Goal: Check status: Check status

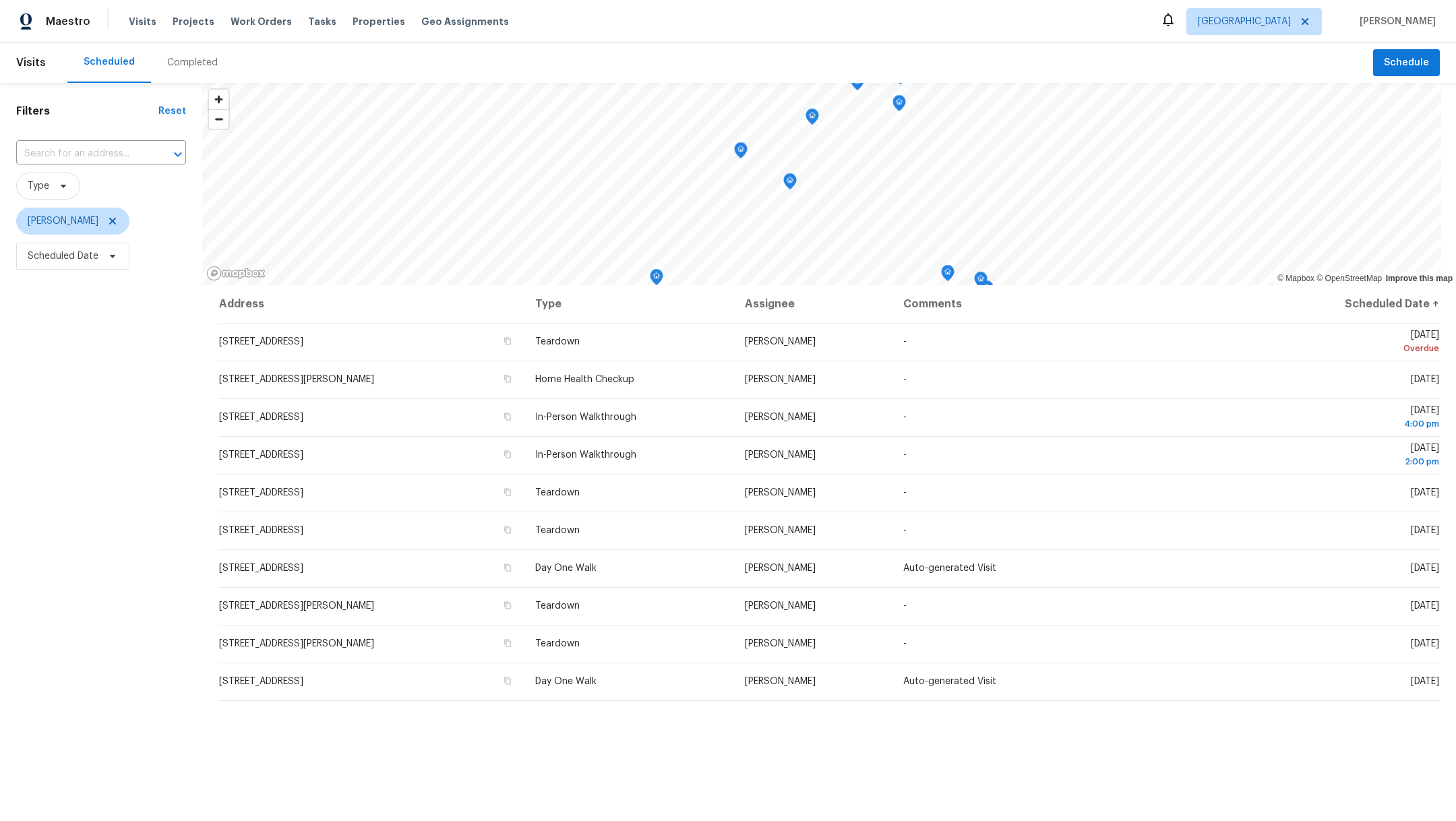
click at [184, 65] on div "Completed" at bounding box center [193, 62] width 51 height 13
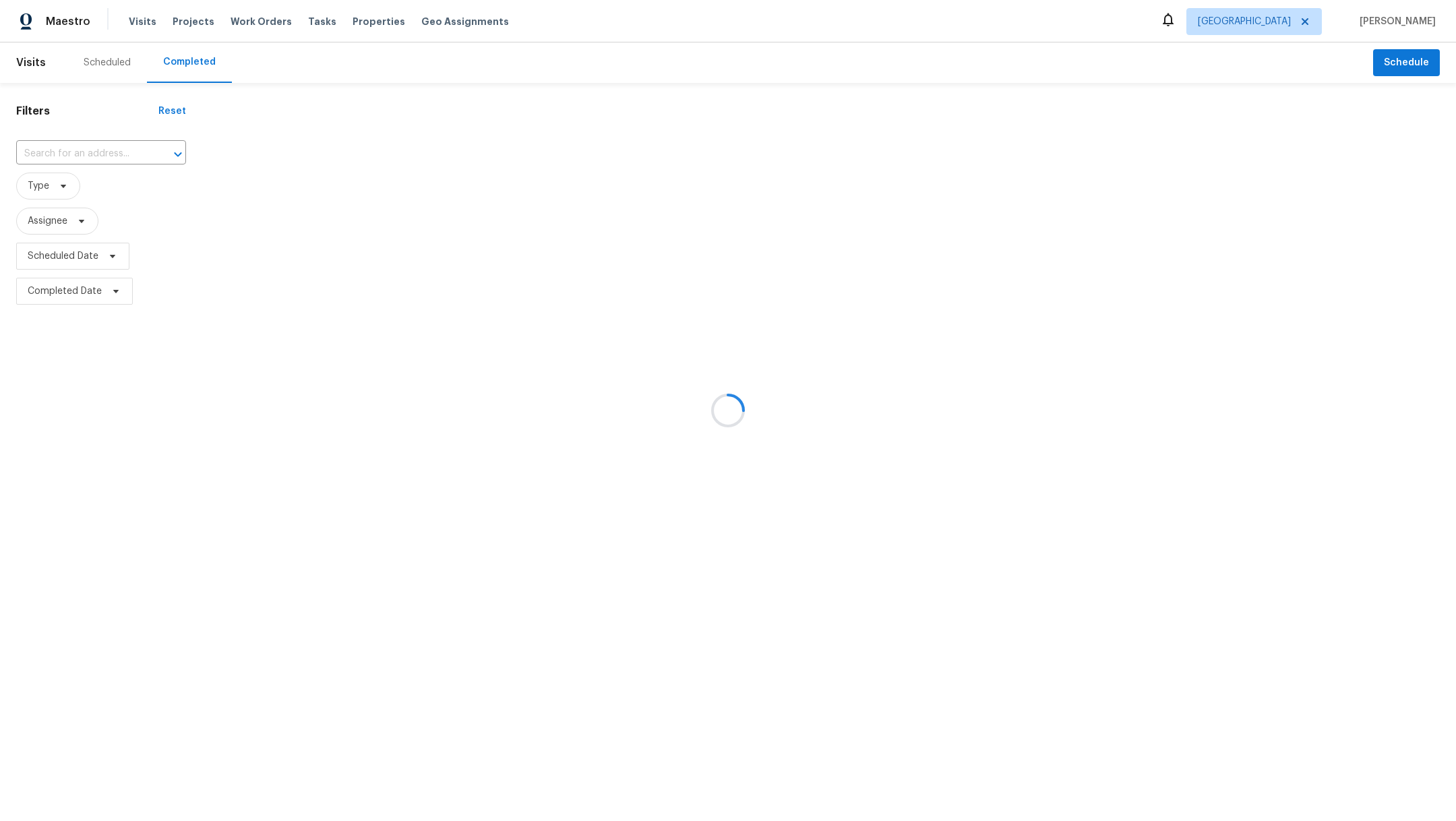
click at [57, 156] on div at bounding box center [728, 410] width 1456 height 821
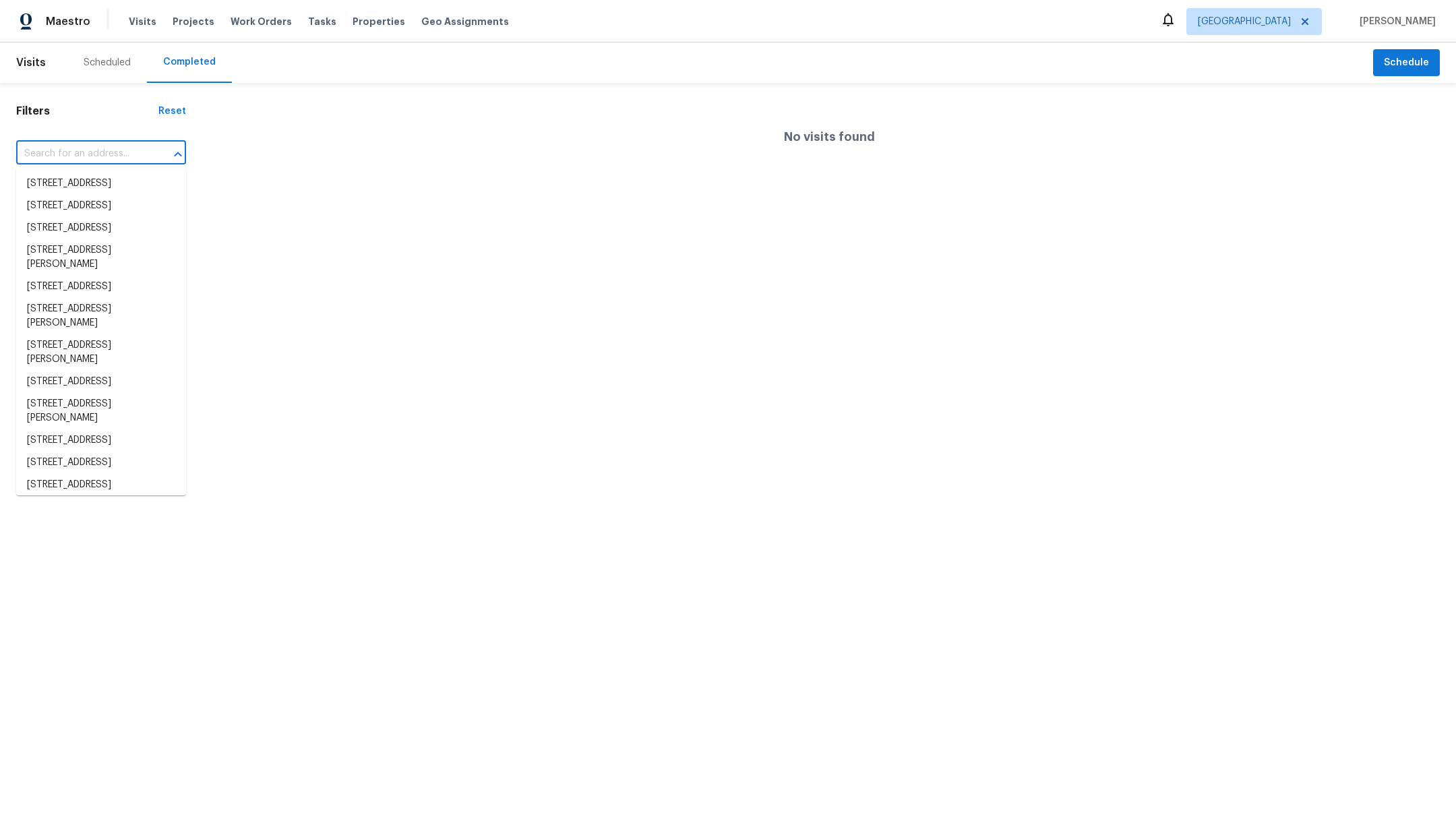
click at [55, 153] on input "text" at bounding box center [82, 154] width 132 height 21
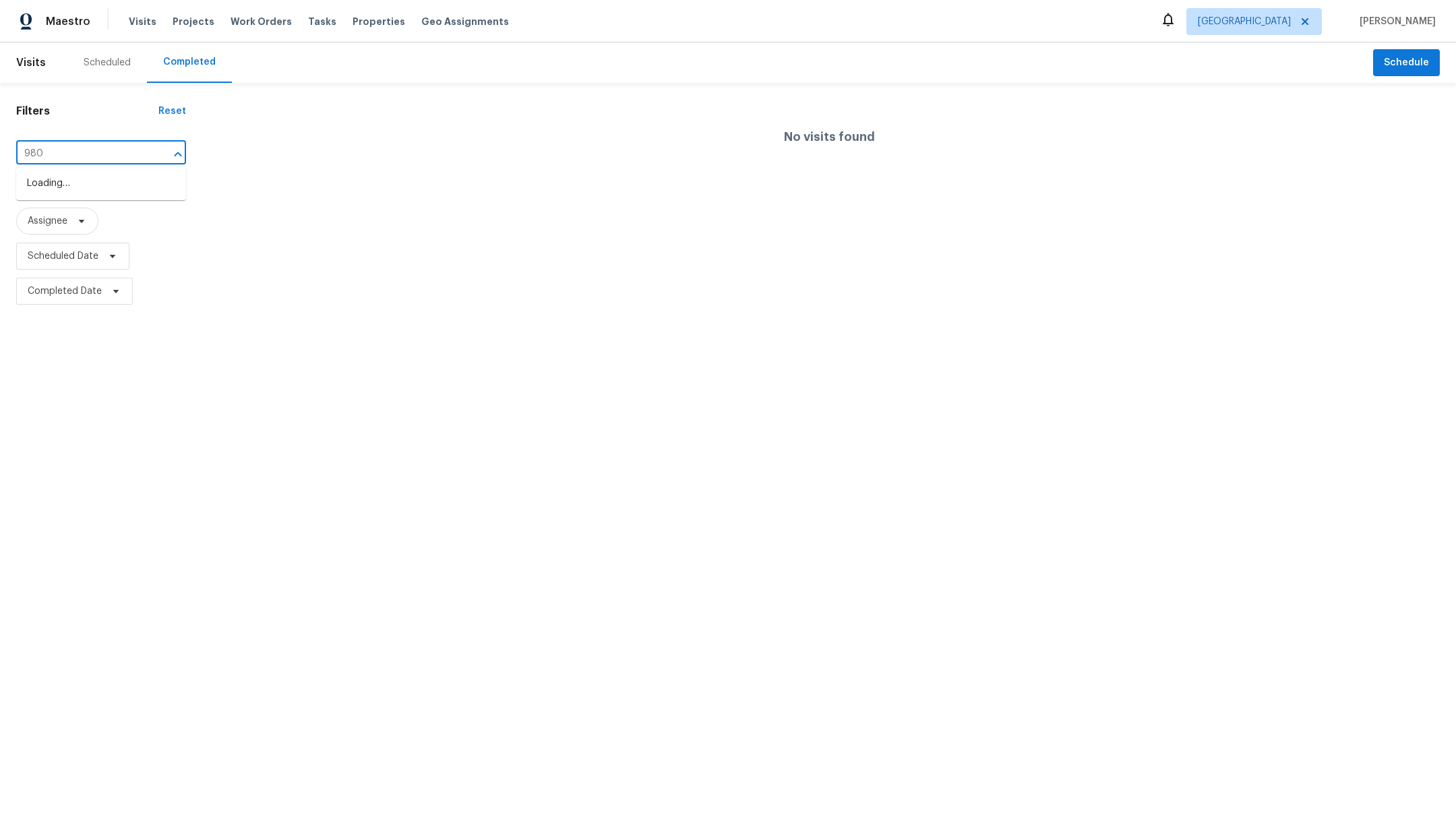
type input "9803"
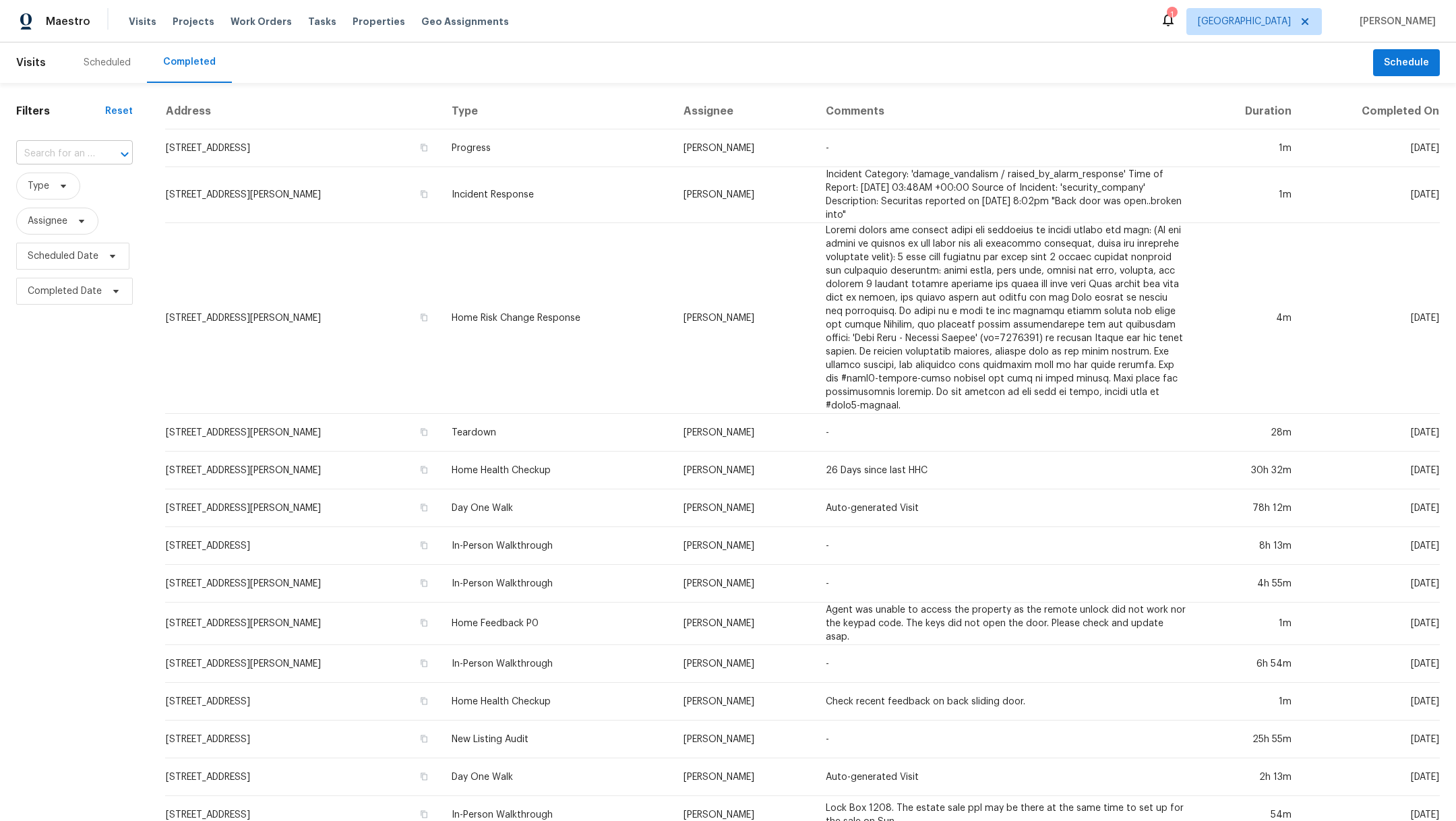
click at [101, 159] on div at bounding box center [115, 154] width 35 height 19
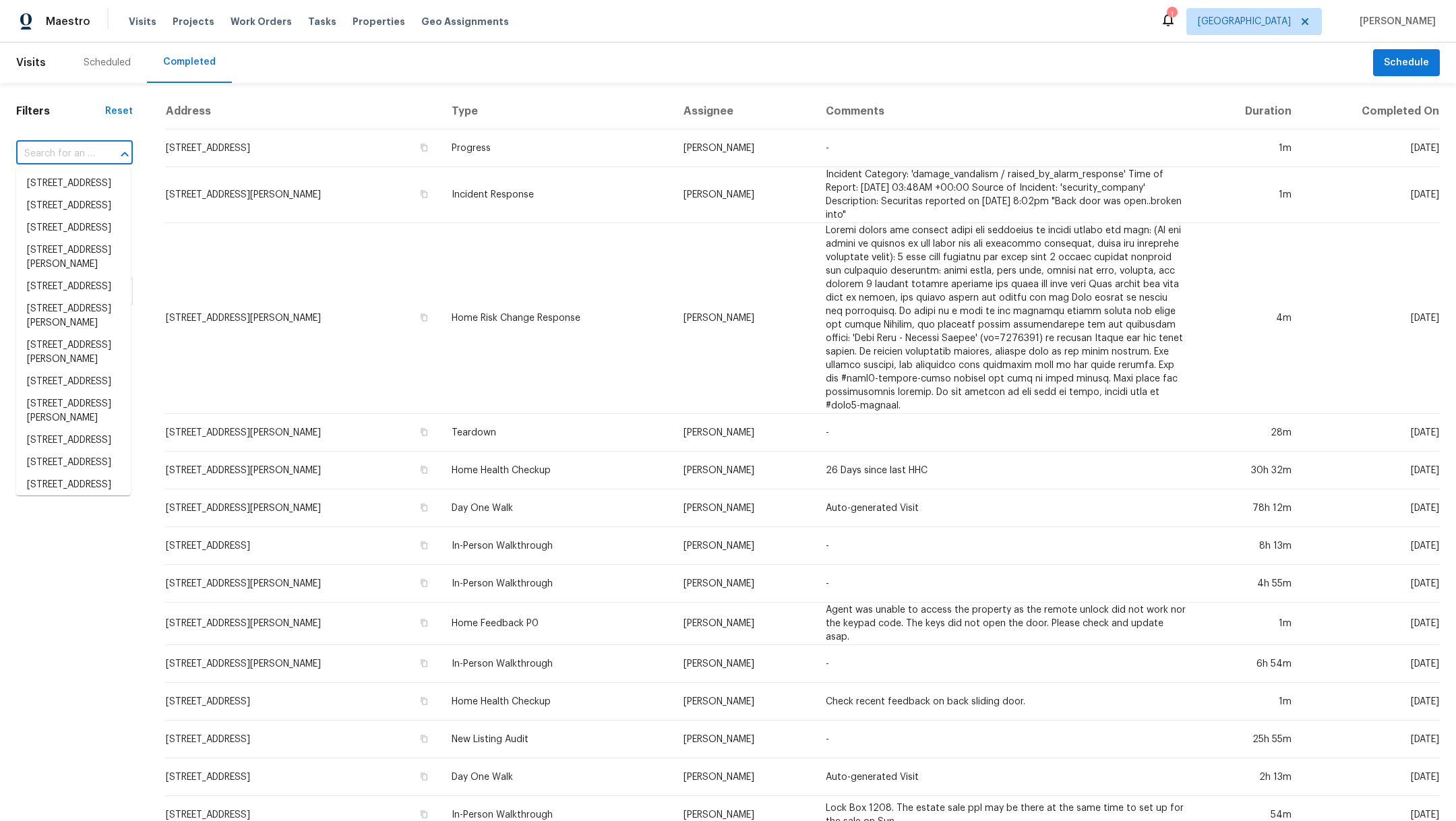
type input "8"
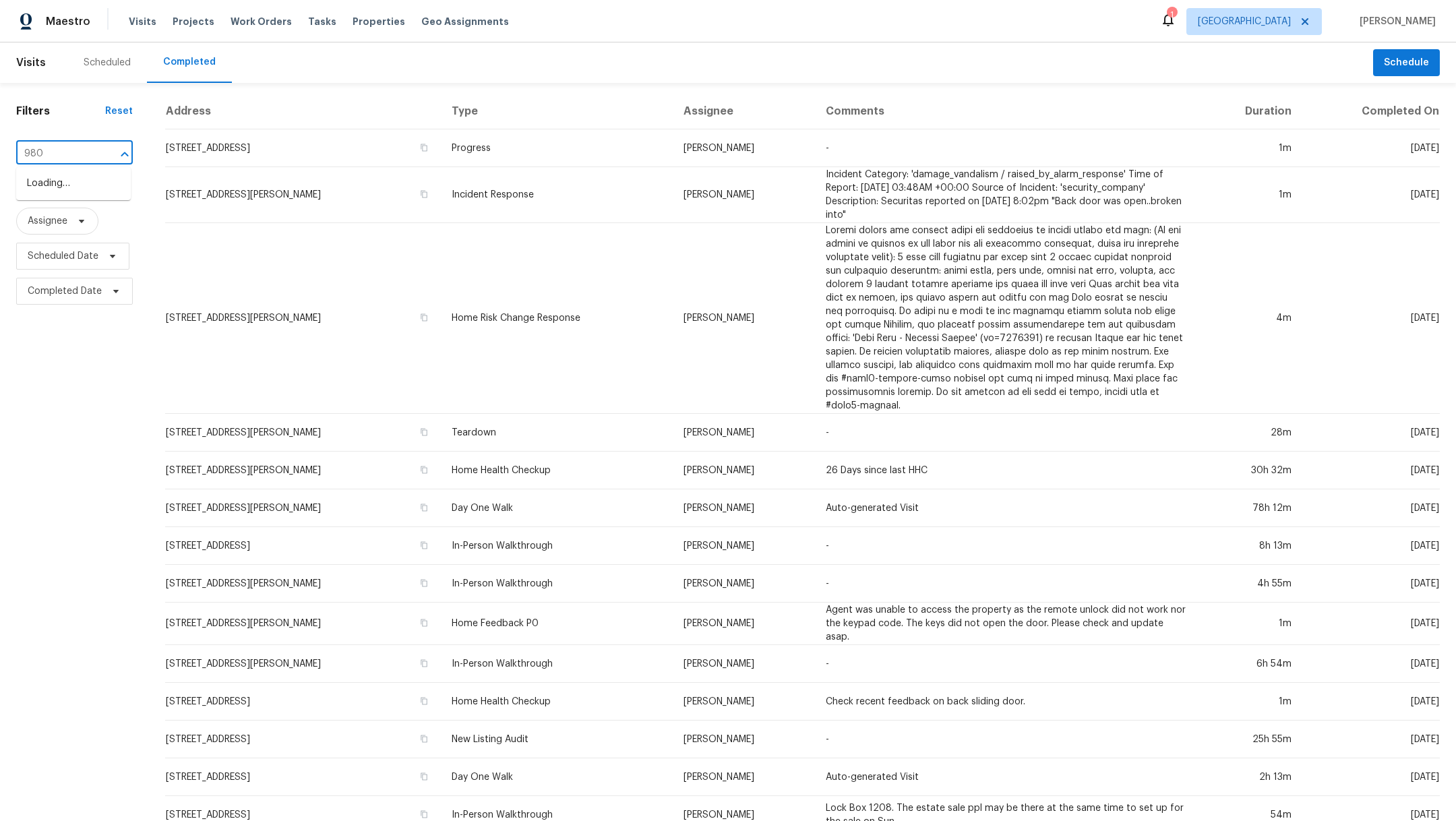
type input "9803"
click at [101, 217] on li "[STREET_ADDRESS]" at bounding box center [73, 206] width 115 height 23
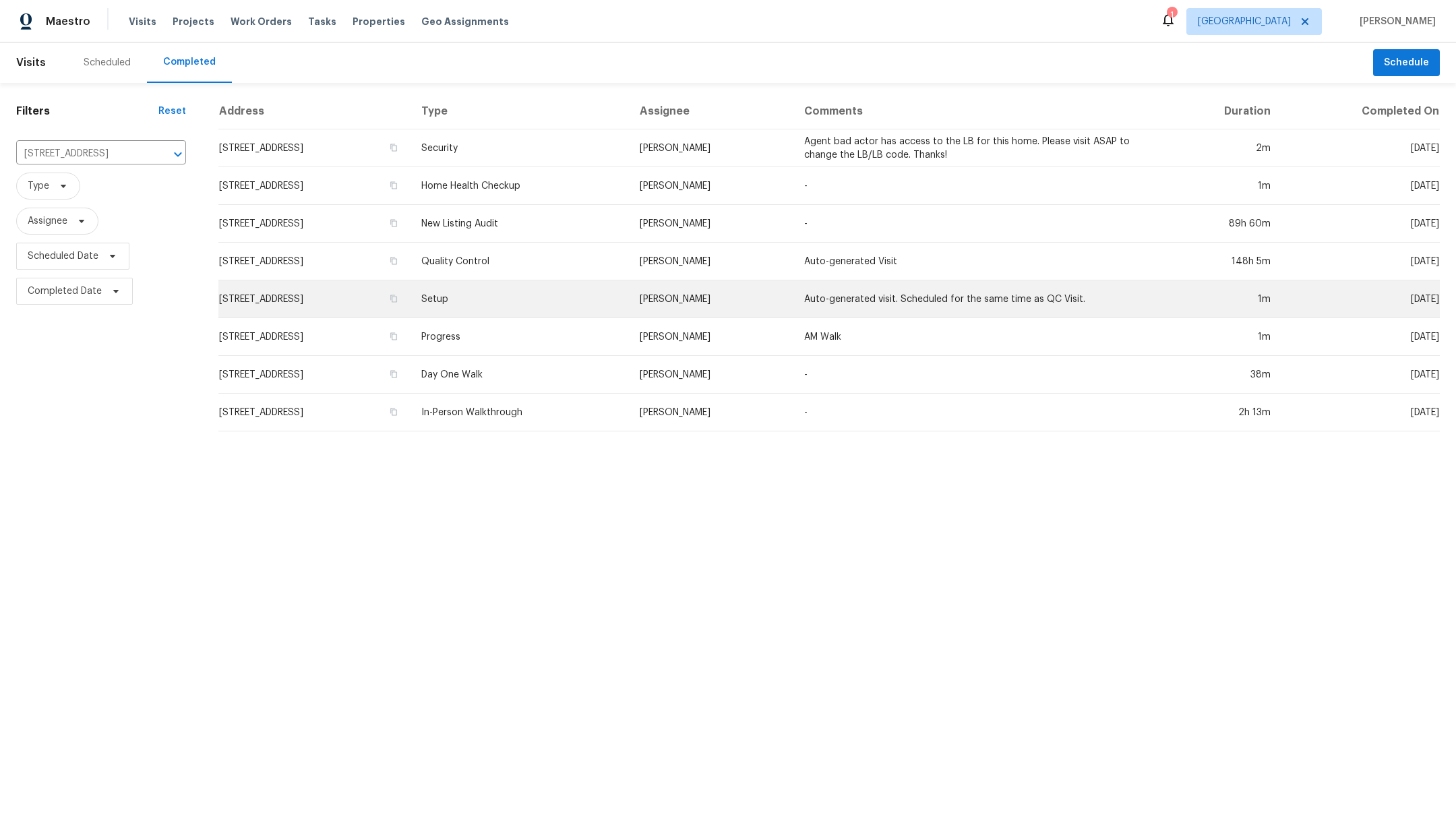
click at [288, 292] on td "[STREET_ADDRESS]" at bounding box center [314, 299] width 192 height 38
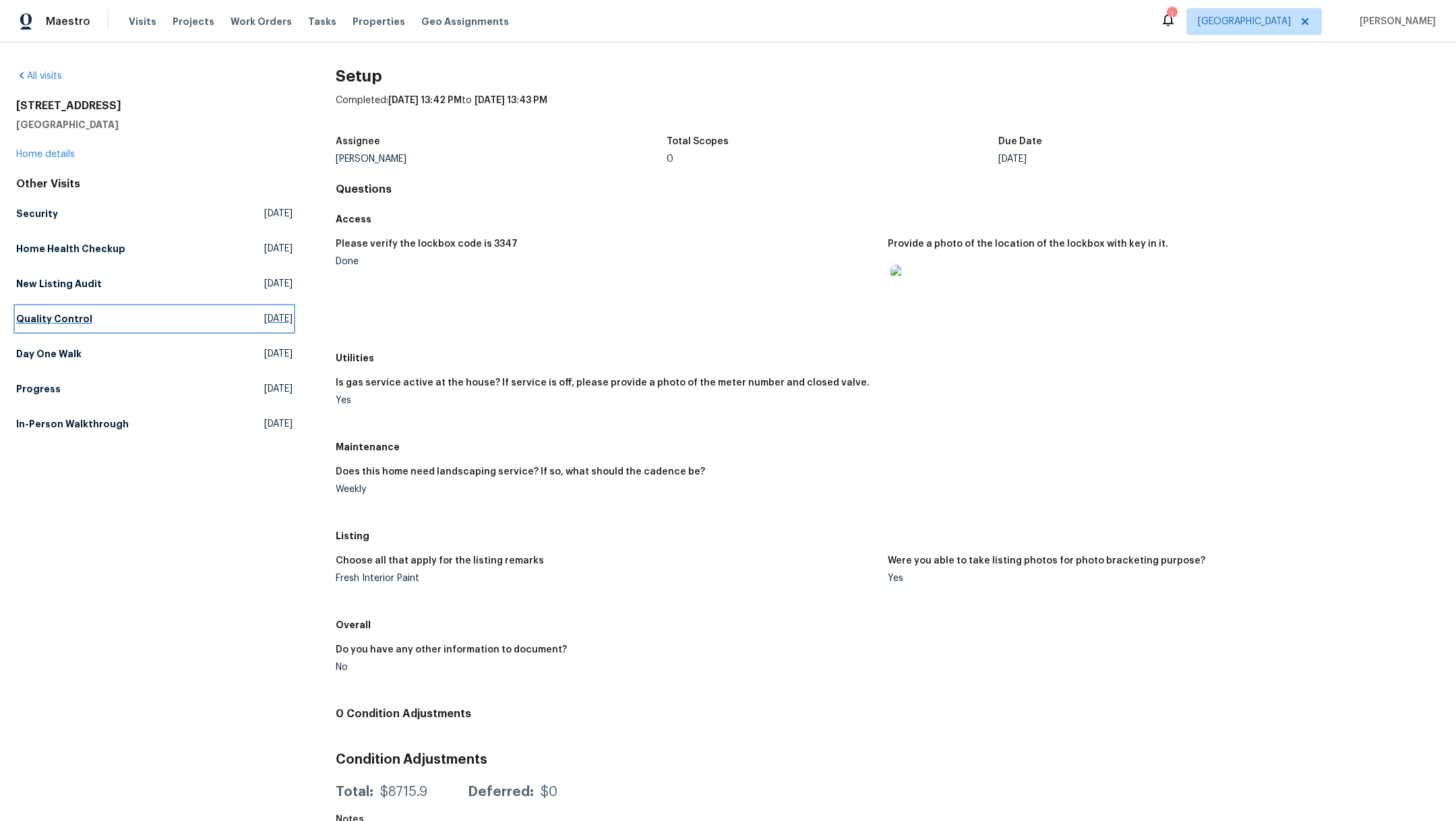
click at [35, 322] on h5 "Quality Control" at bounding box center [54, 319] width 76 height 13
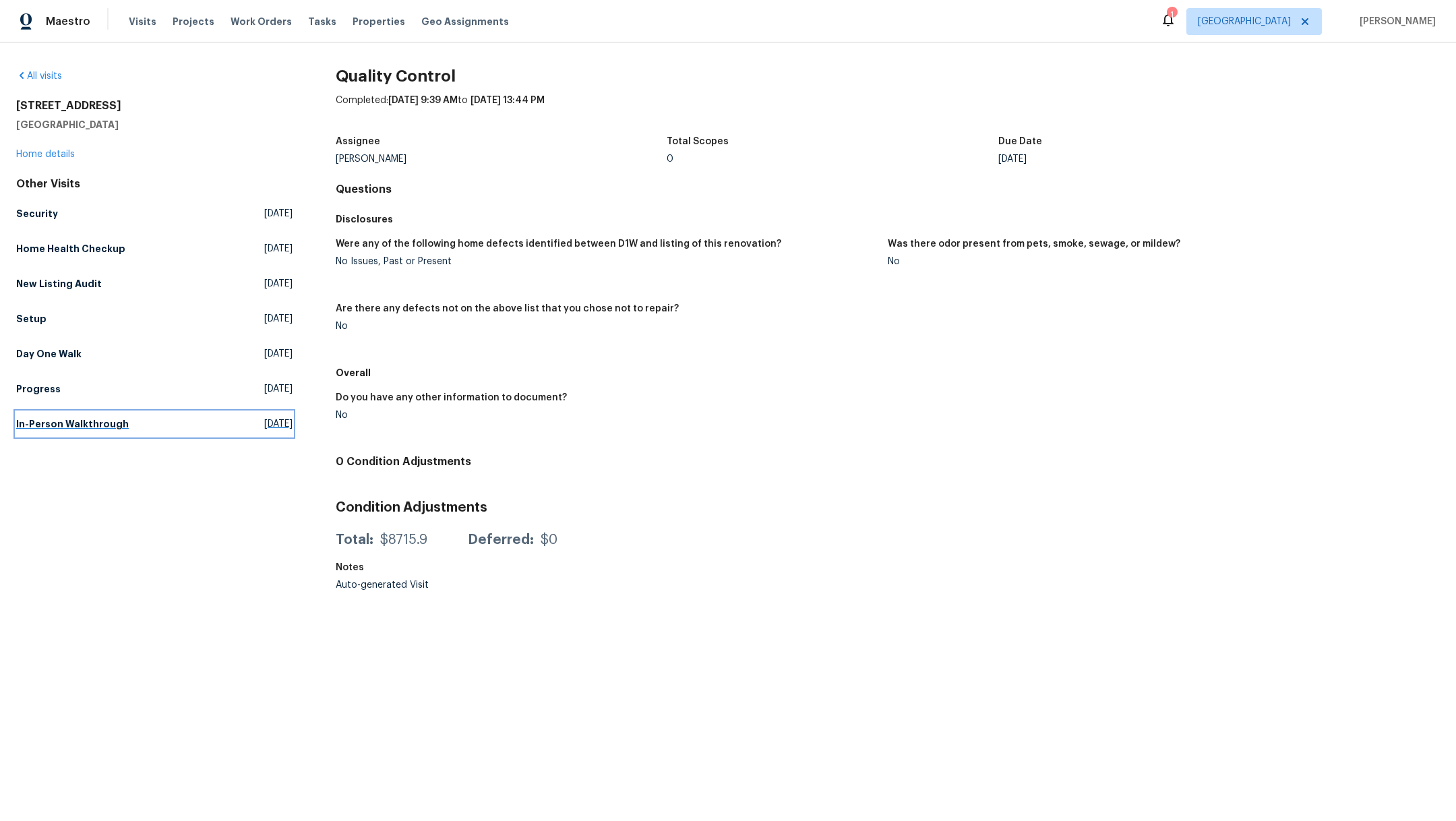
click at [42, 421] on h5 "In-Person Walkthrough" at bounding box center [72, 423] width 113 height 13
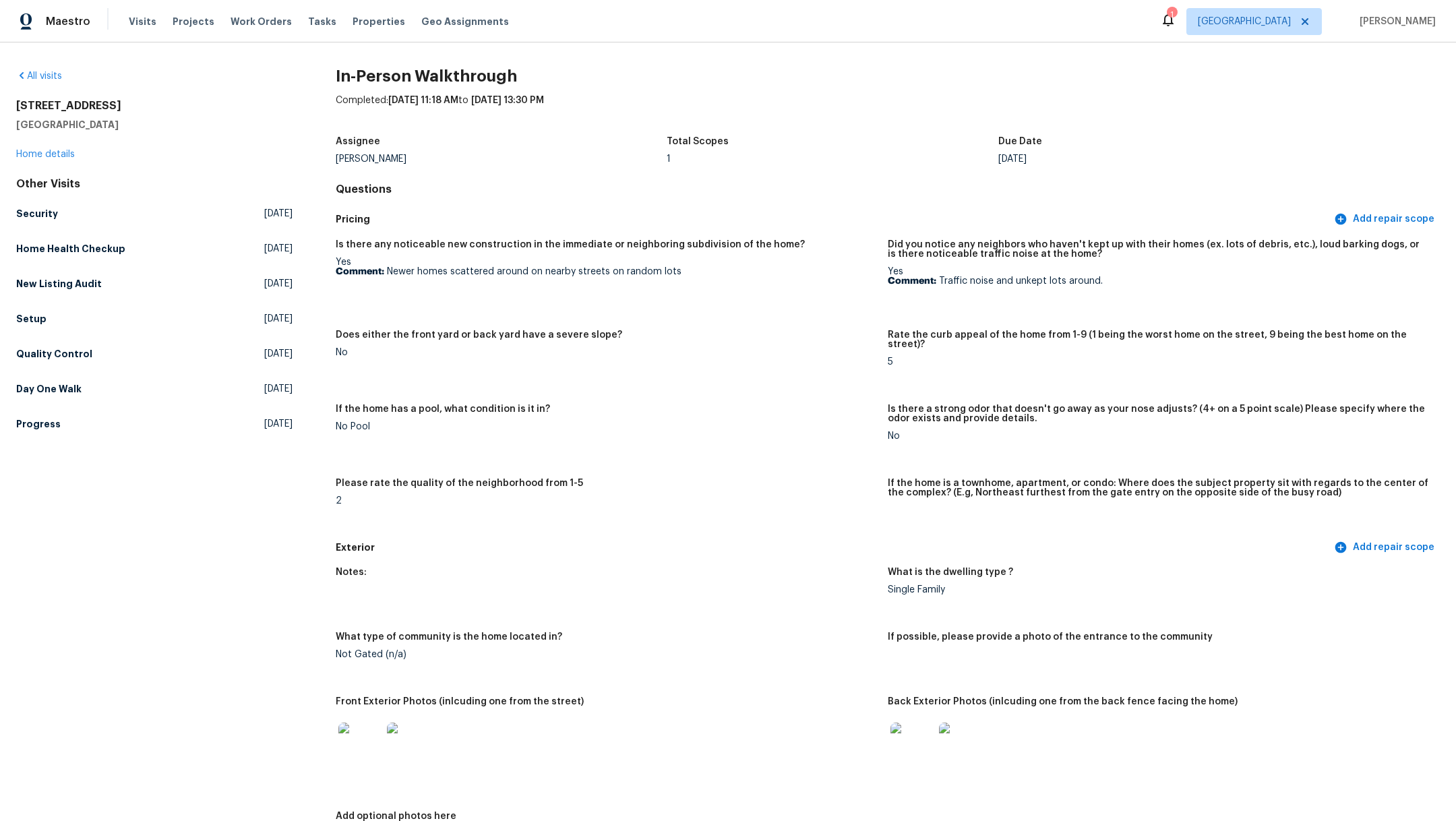
scroll to position [111, 0]
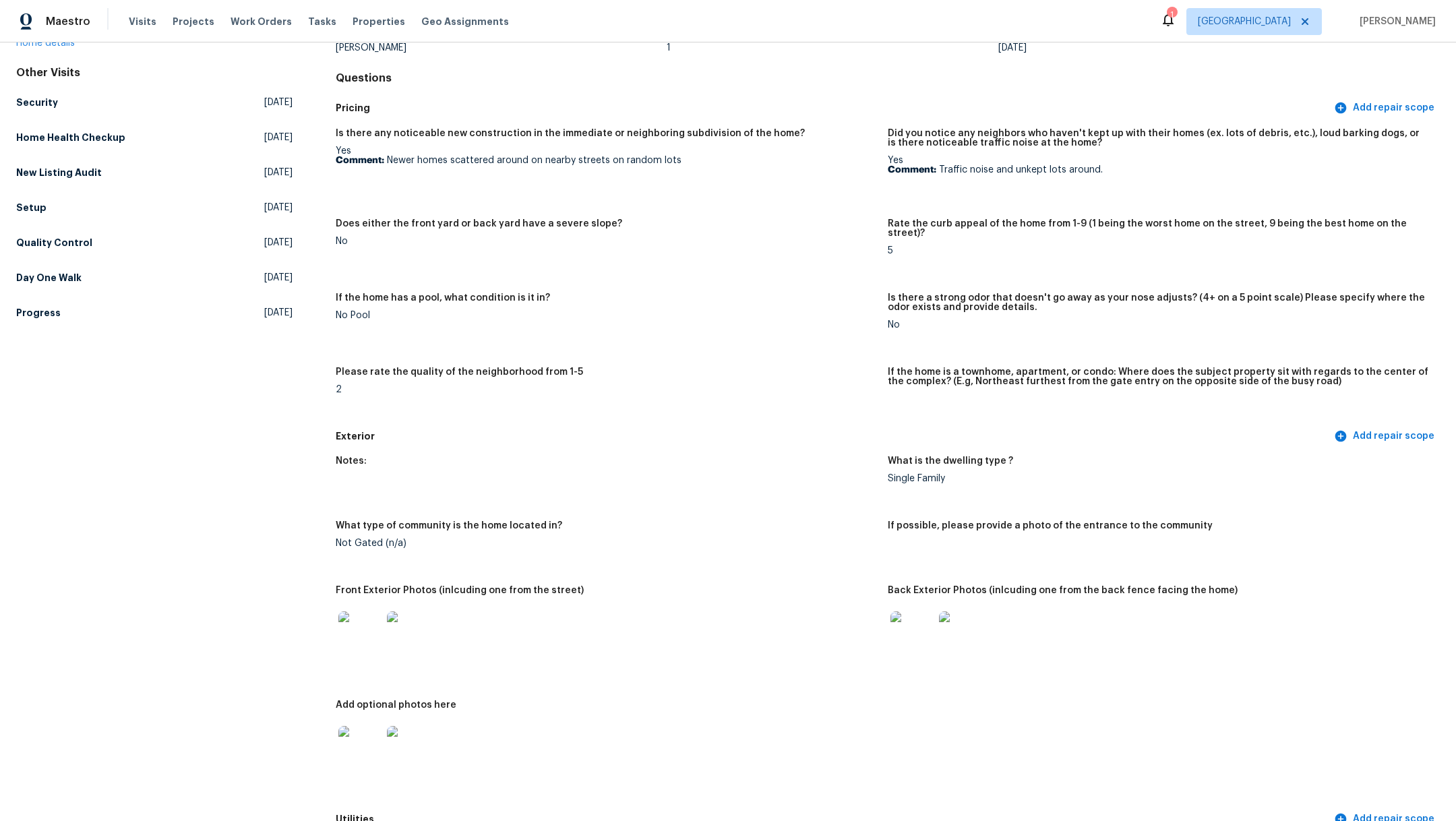
click at [360, 617] on img at bounding box center [360, 633] width 43 height 43
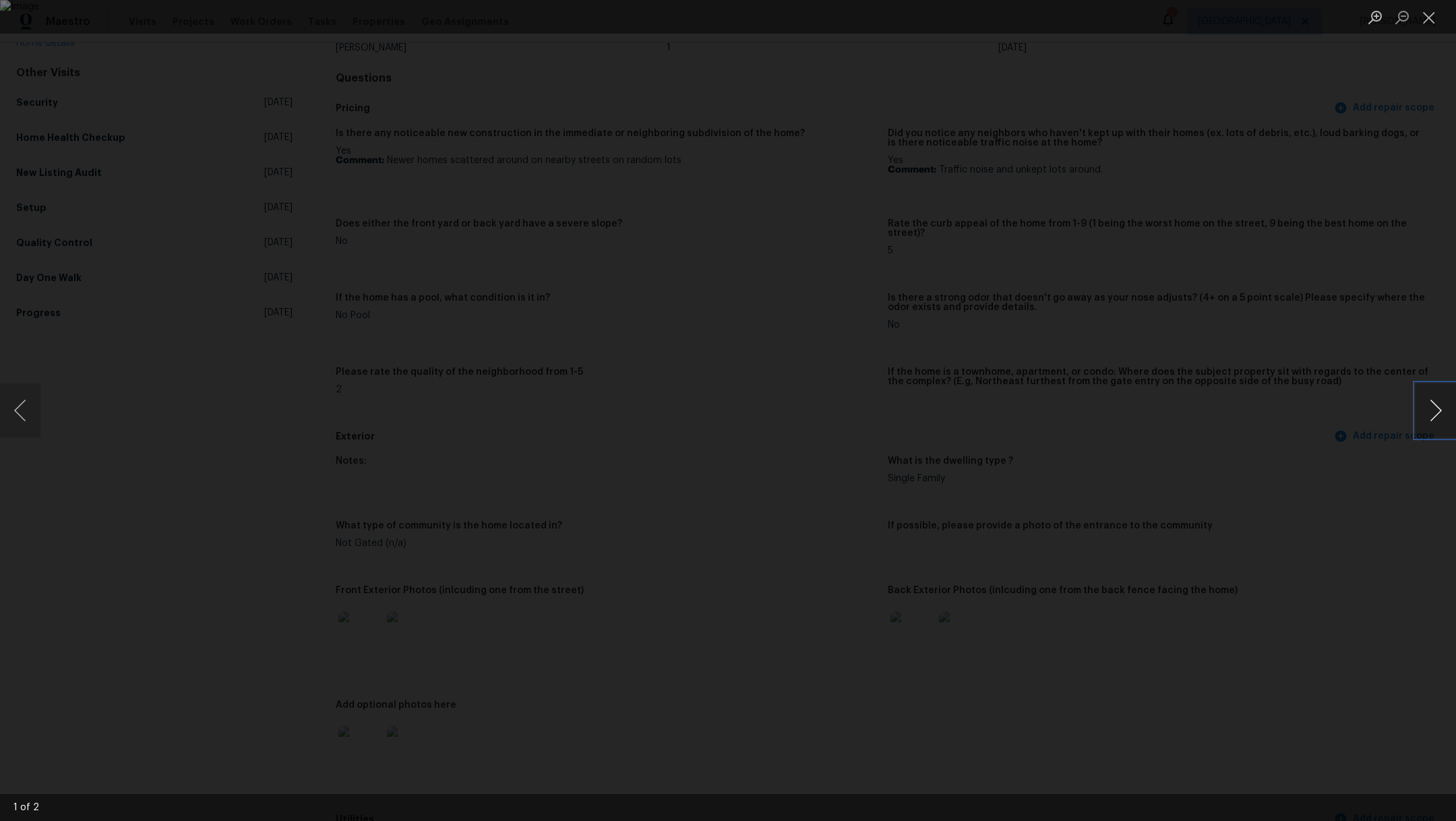
click at [1439, 415] on button "Next image" at bounding box center [1435, 410] width 40 height 54
click at [1432, 23] on button "Close lightbox" at bounding box center [1429, 17] width 27 height 24
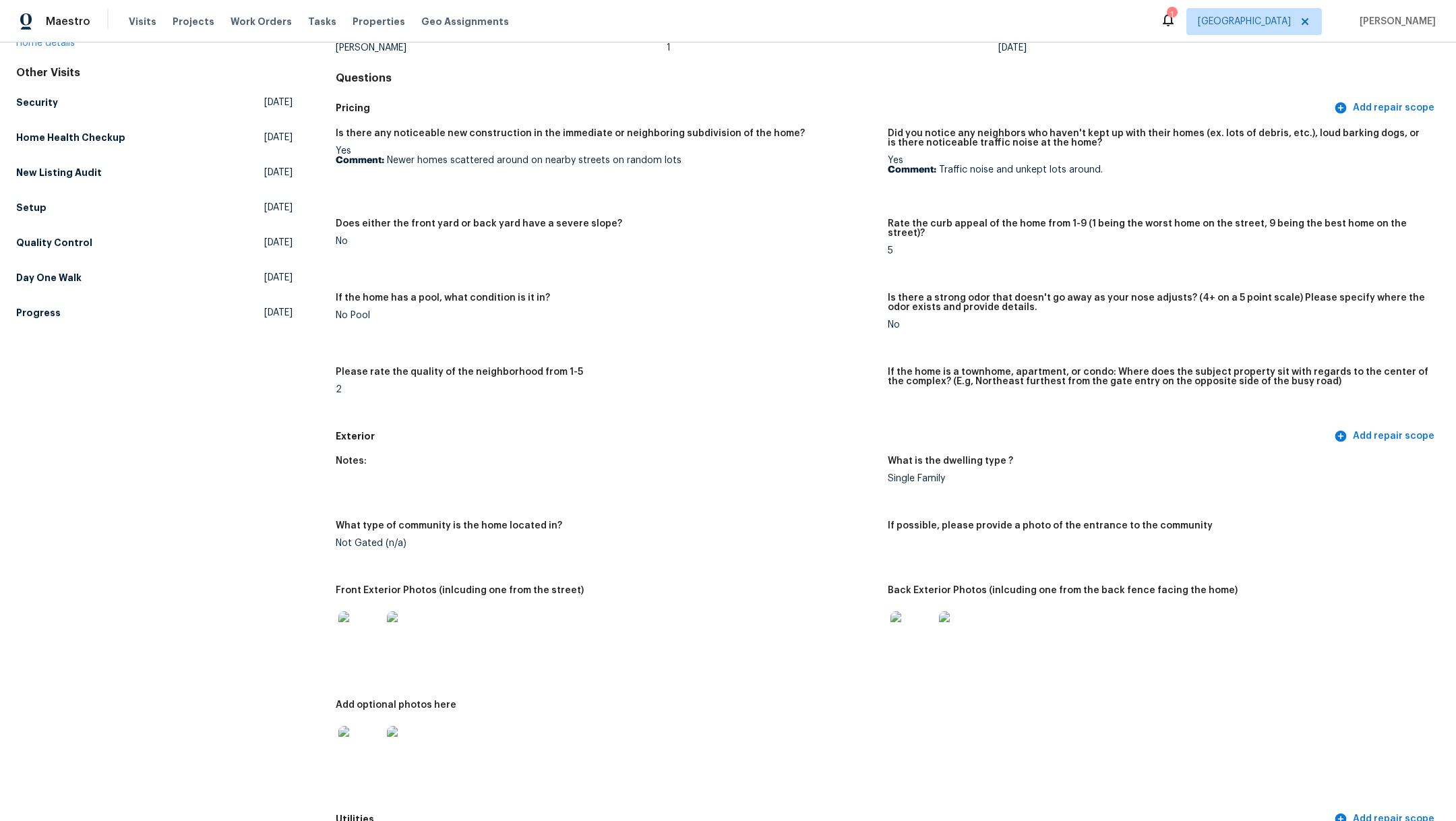
click at [904, 624] on img at bounding box center [911, 633] width 43 height 43
